Goal: Task Accomplishment & Management: Manage account settings

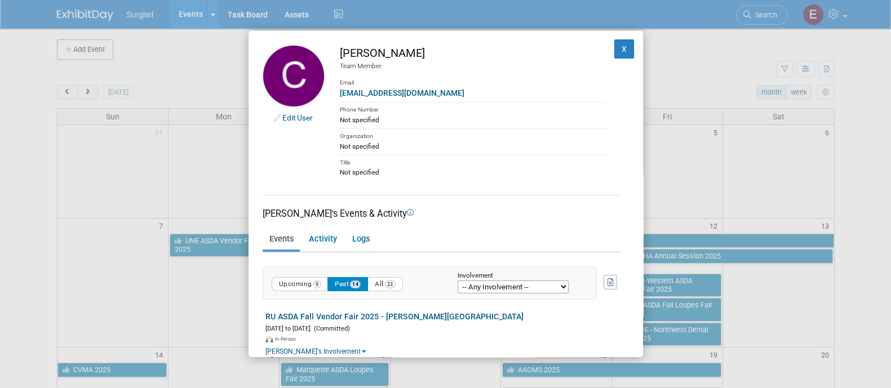
scroll to position [741, 0]
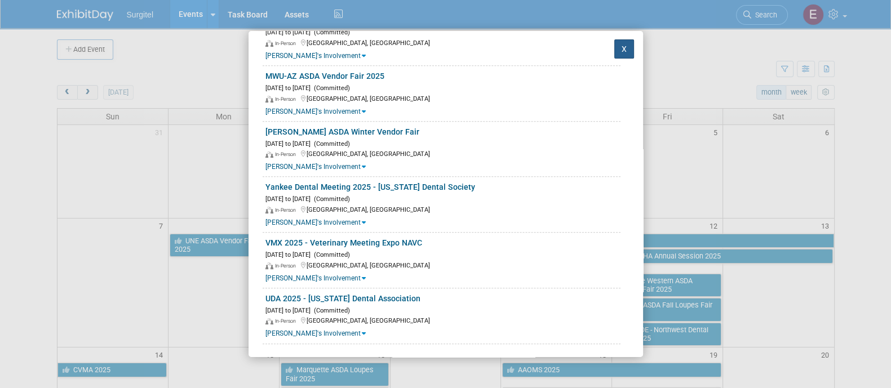
click at [614, 47] on button "X" at bounding box center [624, 48] width 20 height 19
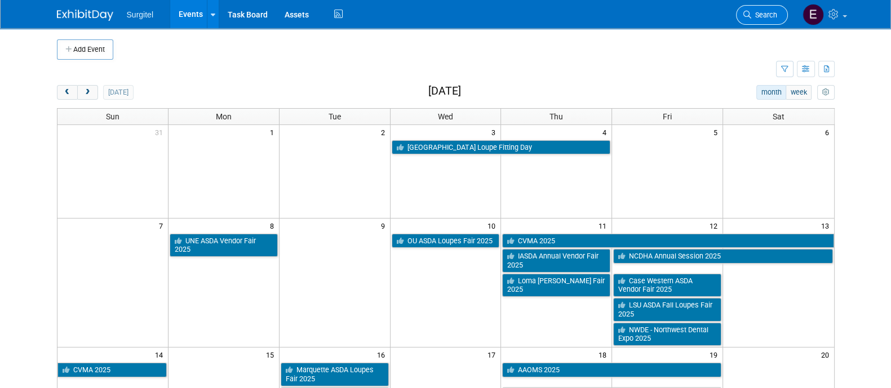
click at [751, 16] on icon at bounding box center [747, 15] width 8 height 8
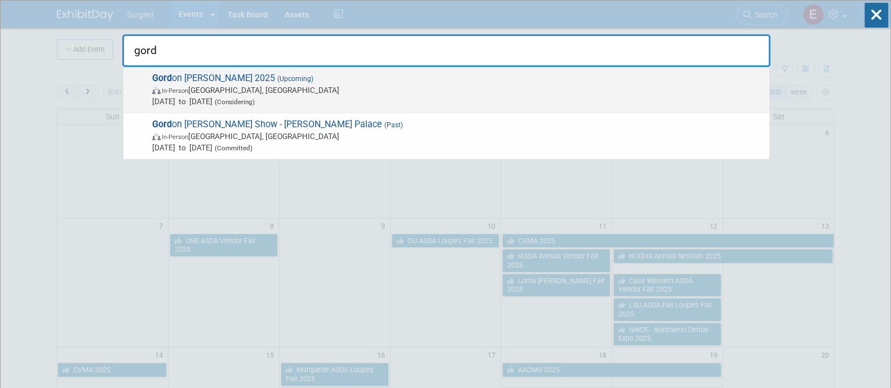
type input "gord"
click at [509, 88] on span "In-Person [GEOGRAPHIC_DATA], [GEOGRAPHIC_DATA]" at bounding box center [457, 90] width 611 height 11
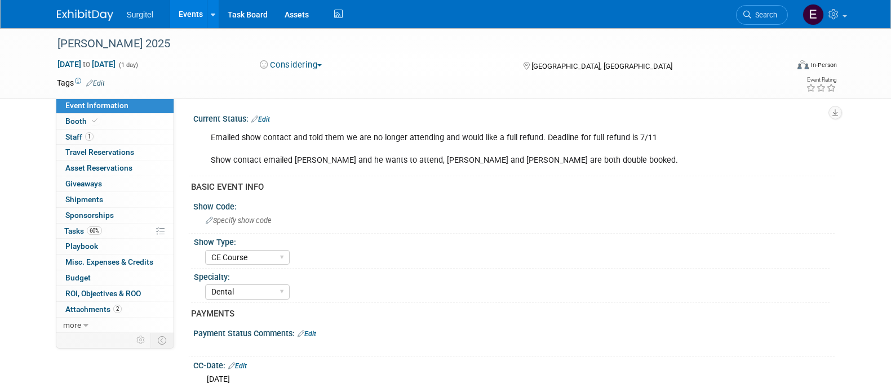
select select "CE Course"
select select "Dental"
select select "Rewards - 12003"
select select "No"
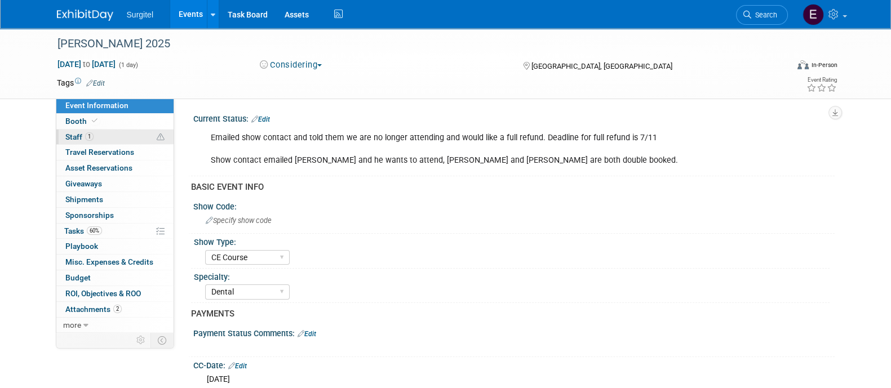
click at [87, 139] on span "1" at bounding box center [89, 136] width 8 height 8
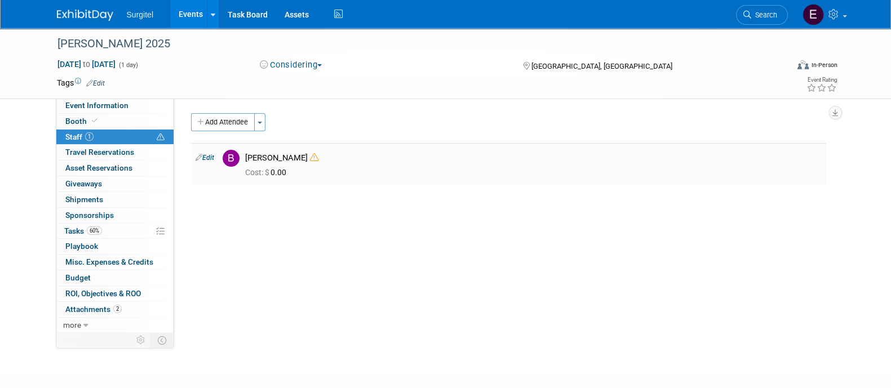
click at [210, 157] on link "Edit" at bounding box center [204, 158] width 19 height 8
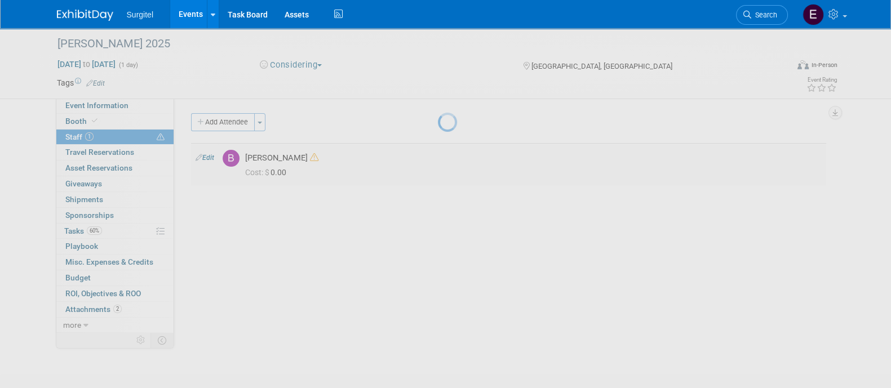
select select "b47db7fe-ba3f-4d2a-b71d-2728fa384118"
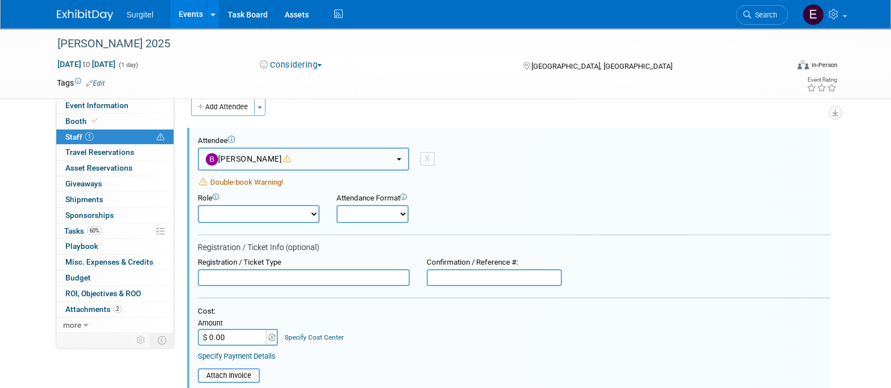
click at [287, 158] on button "Brian Craig" at bounding box center [303, 159] width 211 height 23
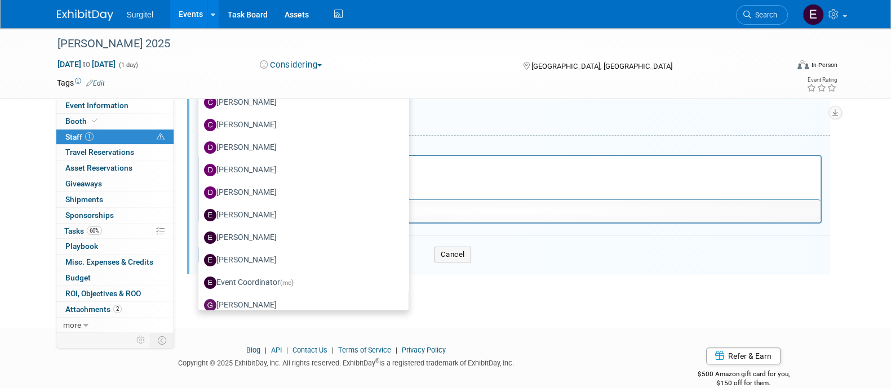
scroll to position [330, 0]
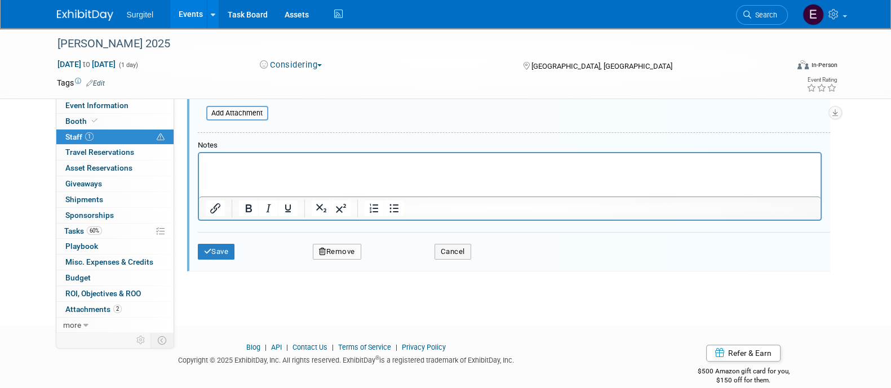
click at [322, 244] on button "Remove" at bounding box center [337, 252] width 48 height 16
click at [400, 255] on link "Yes" at bounding box center [398, 258] width 33 height 18
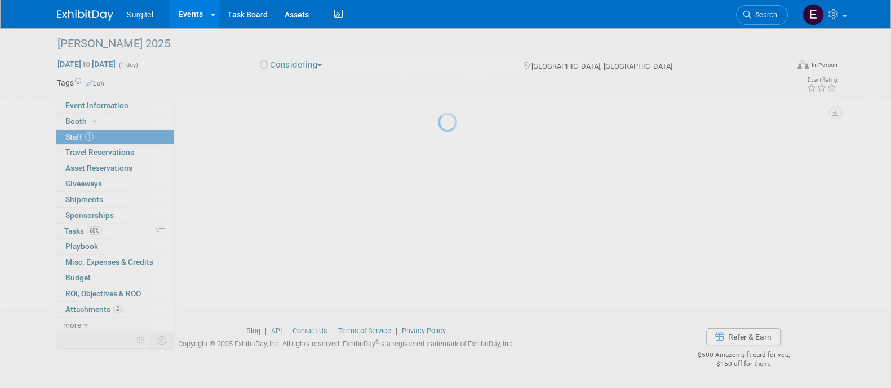
scroll to position [65, 0]
